Goal: Information Seeking & Learning: Check status

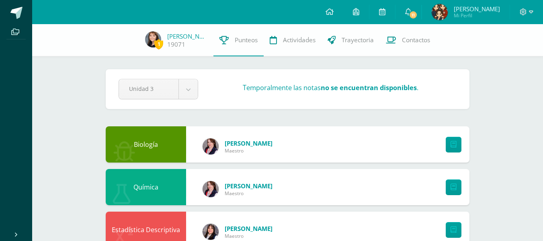
click at [351, 91] on strong "no se encuentran disponibles" at bounding box center [369, 87] width 96 height 9
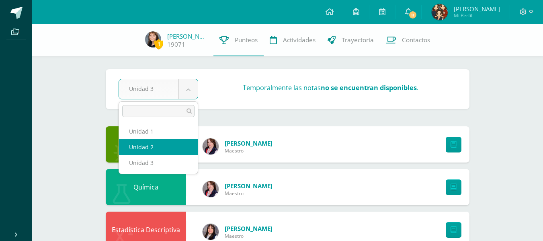
select select "Unidad 2"
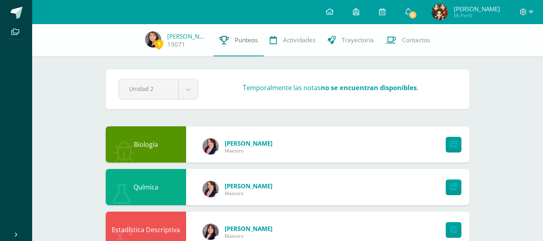
click at [245, 39] on span "Punteos" at bounding box center [246, 40] width 23 height 8
click at [464, 8] on span "[PERSON_NAME]" at bounding box center [476, 9] width 46 height 8
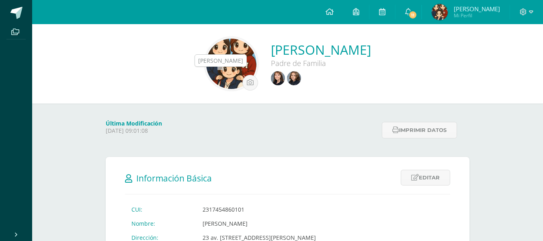
click at [271, 78] on img at bounding box center [278, 78] width 14 height 14
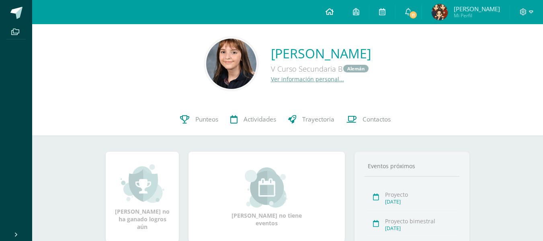
click at [333, 12] on icon at bounding box center [329, 11] width 8 height 7
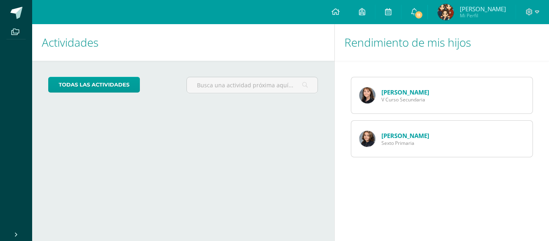
click at [390, 134] on link "[PERSON_NAME]" at bounding box center [405, 135] width 48 height 8
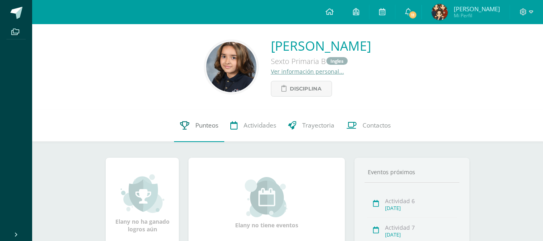
click at [207, 123] on span "Punteos" at bounding box center [206, 125] width 23 height 8
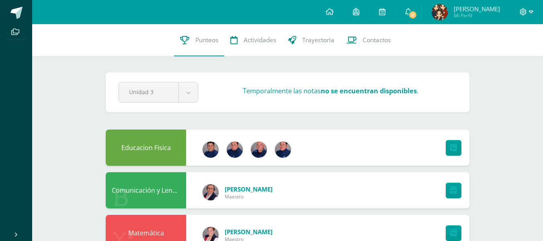
click at [531, 11] on icon at bounding box center [531, 11] width 4 height 3
click at [508, 55] on span "Cerrar sesión" at bounding box center [505, 55] width 36 height 8
